Goal: Information Seeking & Learning: Find specific fact

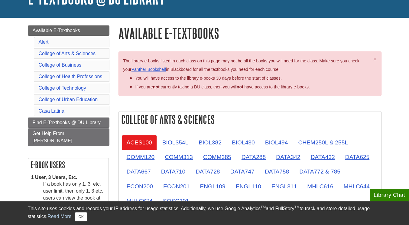
scroll to position [52, 0]
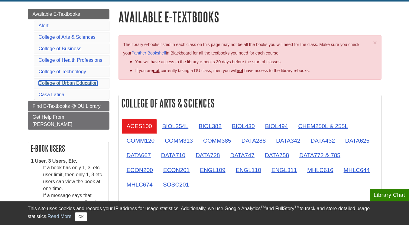
click at [42, 84] on link "College of Urban Education" at bounding box center [68, 82] width 59 height 5
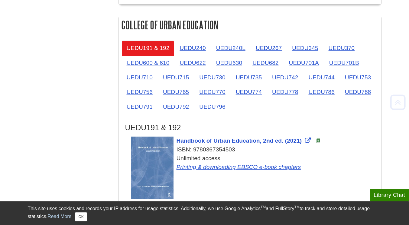
scroll to position [987, 0]
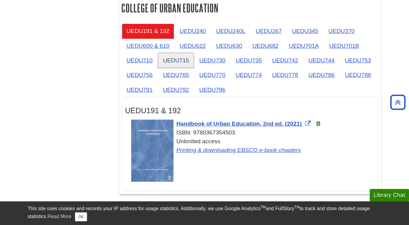
click at [174, 61] on link "UEDU715" at bounding box center [176, 60] width 36 height 15
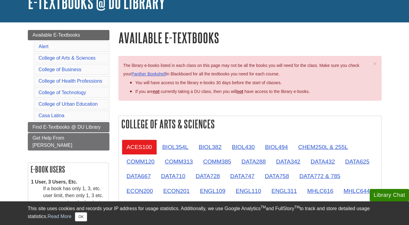
scroll to position [45, 0]
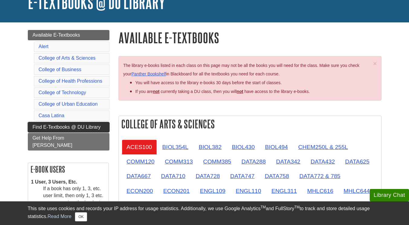
click at [40, 128] on span "Find E-Textbooks @ DU Library" at bounding box center [67, 126] width 68 height 5
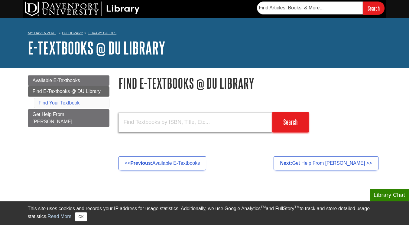
click at [154, 120] on input "text" at bounding box center [196, 122] width 154 height 20
paste input "Developmental and Educational Psychology for Teachers : An Applied Approach"
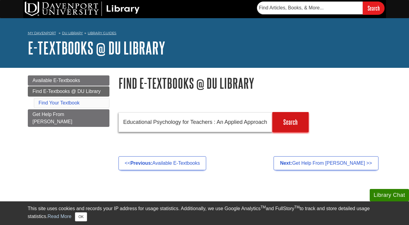
type input "Developmental and Educational Psychology for Teachers : An Applied Approach"
click at [295, 119] on input "Search" at bounding box center [291, 122] width 36 height 20
